Goal: Task Accomplishment & Management: Complete application form

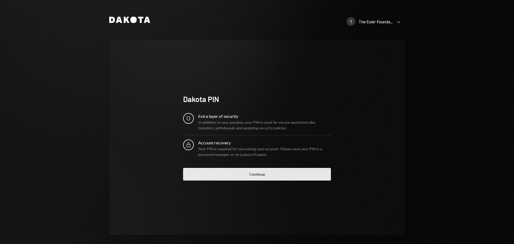
click at [267, 172] on button "Continue" at bounding box center [257, 174] width 148 height 13
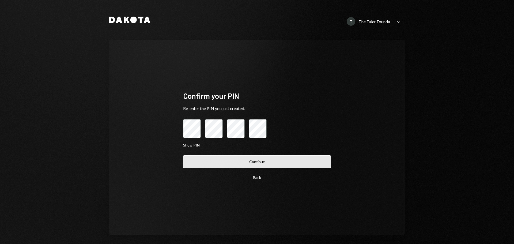
click at [258, 167] on button "Continue" at bounding box center [257, 161] width 148 height 13
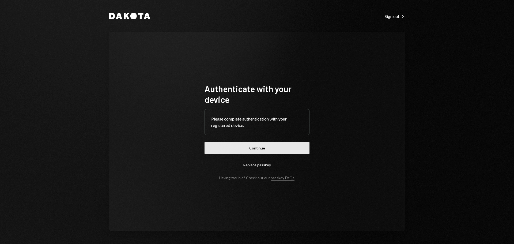
click at [266, 150] on button "Continue" at bounding box center [256, 148] width 105 height 13
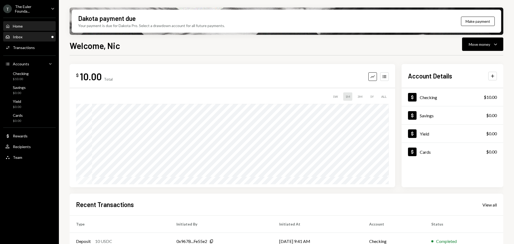
click at [31, 37] on div "Inbox Inbox" at bounding box center [29, 37] width 48 height 5
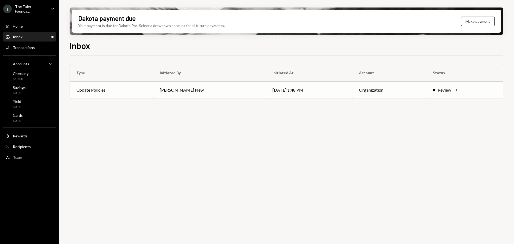
click at [442, 88] on div "Review" at bounding box center [444, 90] width 13 height 6
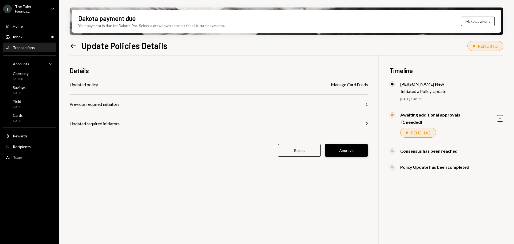
click at [346, 149] on button "Approve" at bounding box center [346, 150] width 43 height 13
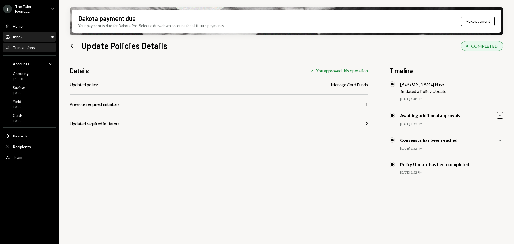
click at [41, 36] on div "Inbox Inbox" at bounding box center [29, 37] width 48 height 5
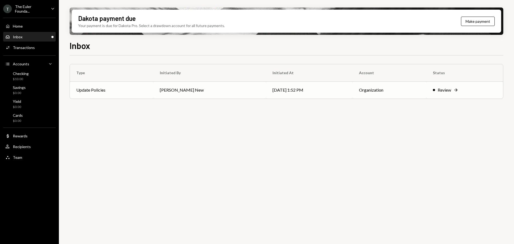
click at [326, 90] on td "[DATE] 1:52 PM" at bounding box center [309, 89] width 87 height 17
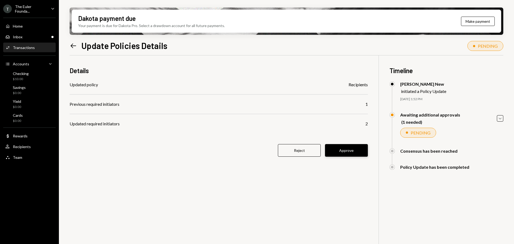
click at [348, 149] on button "Approve" at bounding box center [346, 150] width 43 height 13
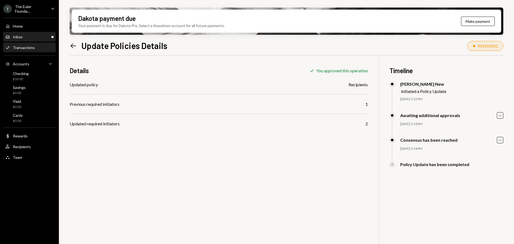
click at [22, 38] on div "Inbox" at bounding box center [18, 37] width 10 height 5
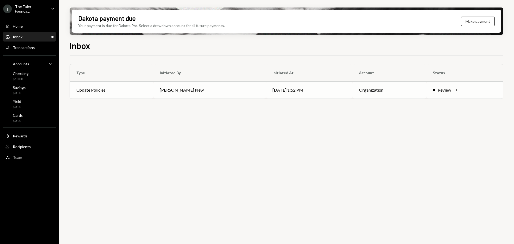
click at [429, 91] on td "Review Right Arrow" at bounding box center [464, 89] width 77 height 17
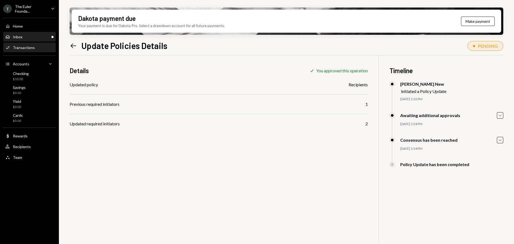
click at [35, 37] on div "Inbox Inbox" at bounding box center [29, 37] width 48 height 5
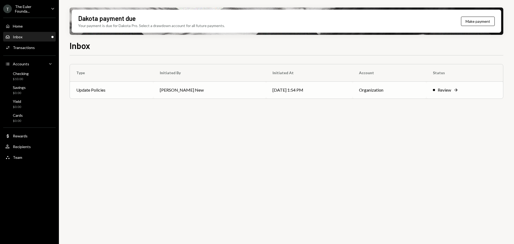
click at [448, 89] on div "Review" at bounding box center [444, 90] width 13 height 6
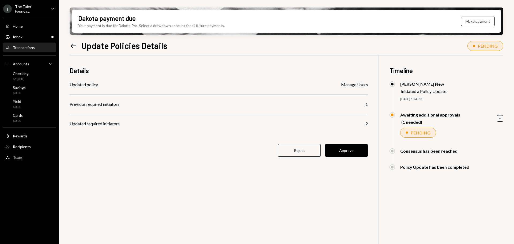
click at [363, 155] on button "Approve" at bounding box center [346, 150] width 43 height 13
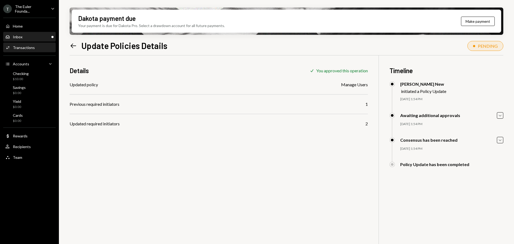
click at [20, 32] on link "Inbox Inbox" at bounding box center [29, 37] width 52 height 10
